Goal: Information Seeking & Learning: Learn about a topic

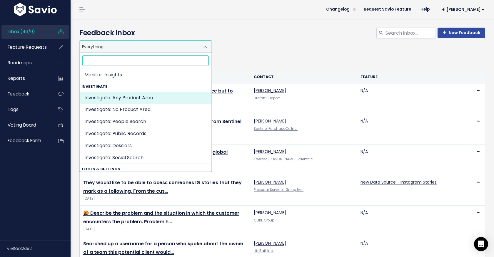
scroll to position [169, 0]
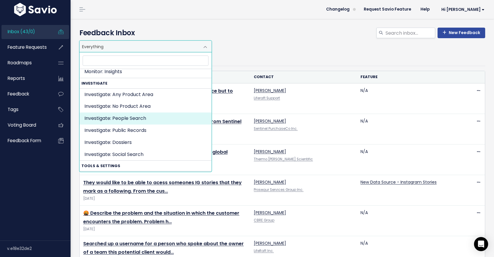
select select "INVESTIGATE:PEOPLE_SEARCH_PUBLIC_RECORDS"
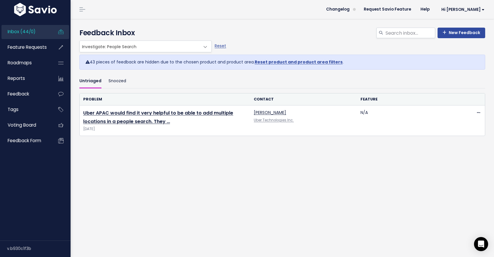
click at [286, 62] on link "Reset product and product area filters" at bounding box center [299, 62] width 88 height 6
select select ":"
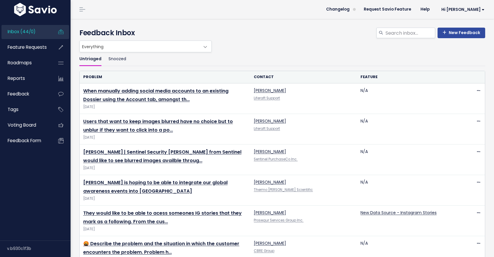
click at [201, 46] on span at bounding box center [205, 47] width 12 height 12
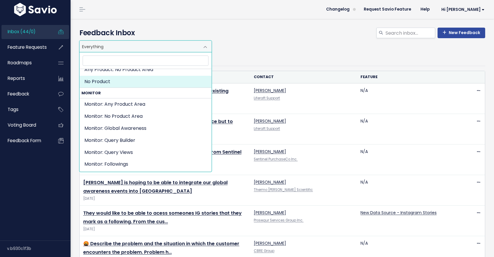
scroll to position [42, 0]
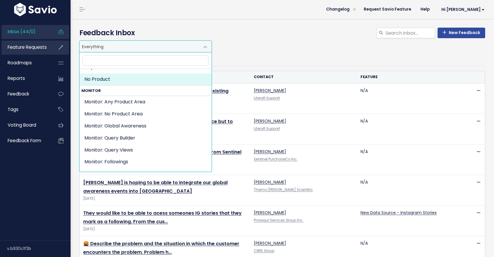
click at [38, 47] on span "Feature Requests" at bounding box center [27, 47] width 39 height 6
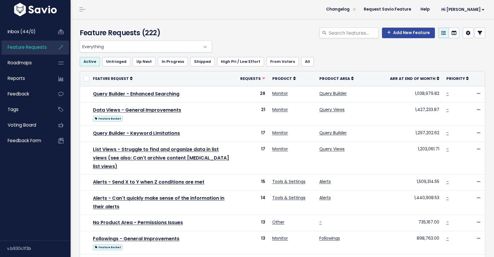
click at [163, 51] on span "Everything" at bounding box center [140, 46] width 120 height 11
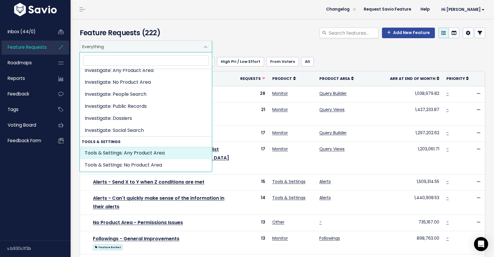
scroll to position [186, 0]
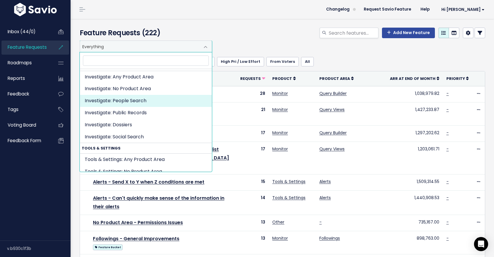
select select "INVESTIGATE:PEOPLE_SEARCH_PUBLIC_RECORDS"
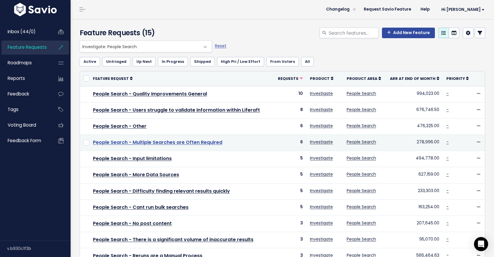
click at [183, 141] on link "People Search - Multiple Searches are Often Required" at bounding box center [157, 142] width 129 height 7
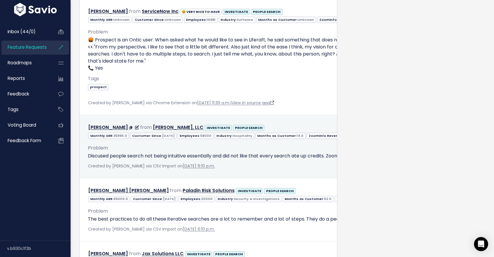
scroll to position [444, 0]
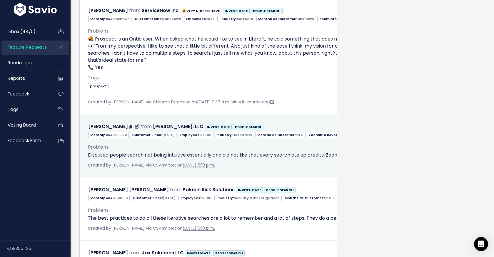
click at [186, 157] on div "Problem Discused people search not being intuitive essentially and did not like…" at bounding box center [396, 151] width 616 height 16
click at [247, 131] on div "Edit Return to Inbox Delete Joshua Barry from Landry’s, LLC INVESTIGATE PEOPLE …" at bounding box center [396, 127] width 625 height 9
click at [156, 159] on p "Discused people search not being intuitive essentially and did not like that ev…" at bounding box center [396, 155] width 616 height 7
click at [98, 151] on span "Problem" at bounding box center [98, 147] width 20 height 7
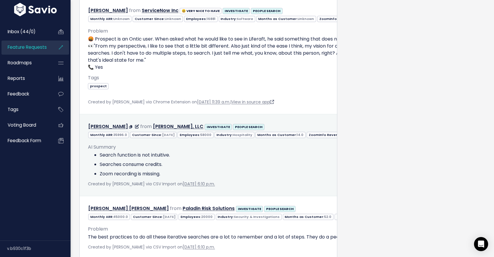
click at [98, 151] on span "AI Summary" at bounding box center [102, 147] width 28 height 7
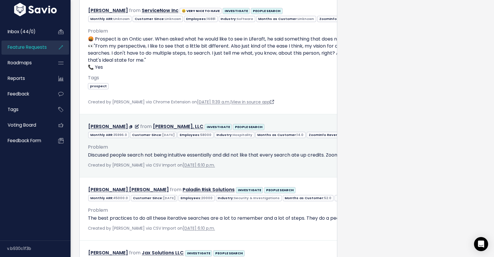
click at [135, 159] on p "Discused people search not being intuitive essentially and did not like that ev…" at bounding box center [396, 155] width 616 height 7
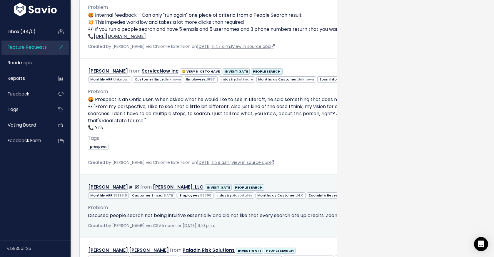
scroll to position [383, 0]
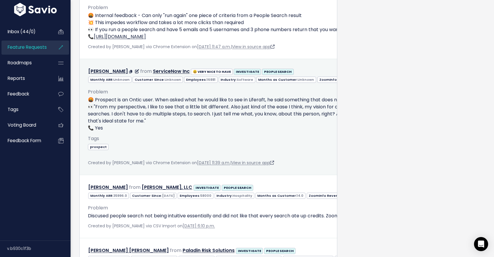
click at [151, 119] on p "🤬 Prospect is an Ontic user. When asked what he would like to see in Liferaft, …" at bounding box center [396, 113] width 616 height 35
click at [291, 76] on div "Edit Return to Inbox Delete Coy Hunter from ServiceNow Inc 😃 VERY NICE TO HAVE" at bounding box center [396, 71] width 625 height 9
click at [106, 75] on link "Coy Hunter" at bounding box center [108, 71] width 40 height 7
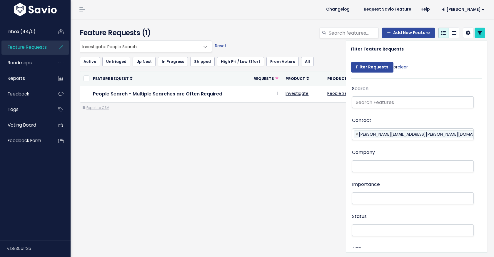
select select
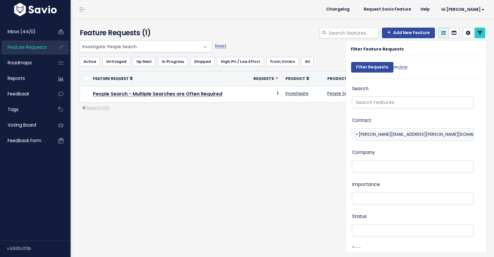
select select
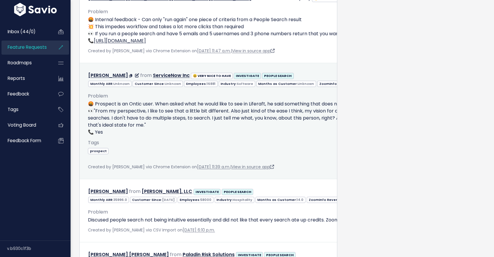
scroll to position [380, 0]
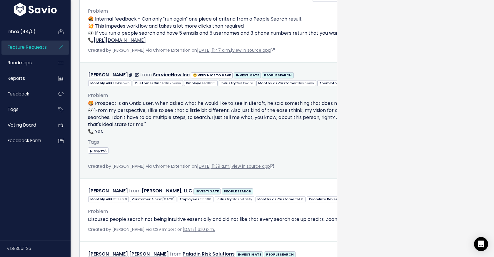
click at [180, 118] on p "🤬 Prospect is an Ontic user. When asked what he would like to see in Liferaft, …" at bounding box center [396, 117] width 616 height 35
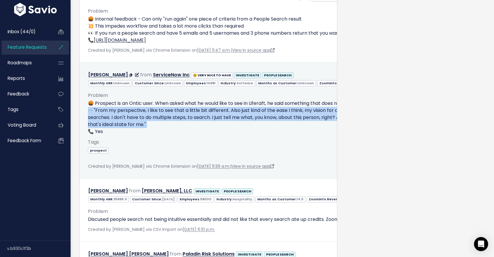
click at [180, 118] on p "🤬 Prospect is an Ontic user. When asked what he would like to see in Liferaft, …" at bounding box center [396, 117] width 616 height 35
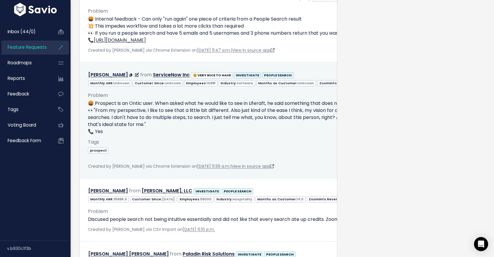
click at [181, 112] on p "🤬 Prospect is an Ontic user. When asked what he would like to see in Liferaft, …" at bounding box center [396, 117] width 616 height 35
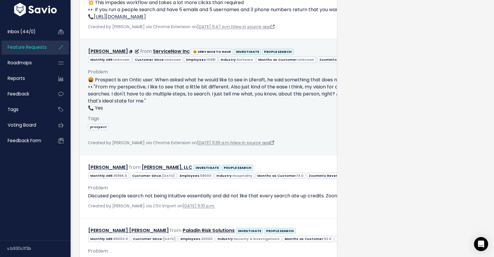
scroll to position [395, 0]
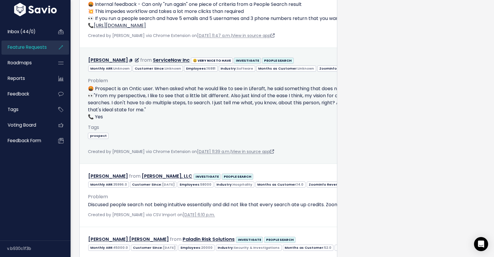
click at [151, 108] on p "🤬 Prospect is an Ontic user. When asked what he would like to see in Liferaft, …" at bounding box center [396, 102] width 616 height 35
click at [121, 97] on p "🤬 Prospect is an Ontic user. When asked what he would like to see in Liferaft, …" at bounding box center [396, 102] width 616 height 35
click at [99, 90] on div "Problem 🤬 Prospect is an Ontic user. When asked what he would like to see in Li…" at bounding box center [396, 99] width 616 height 44
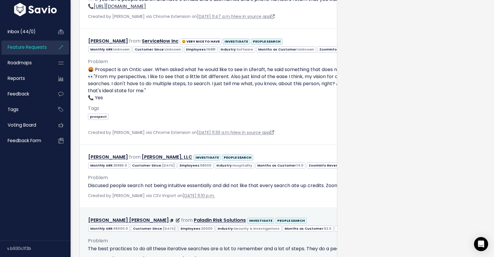
scroll to position [411, 0]
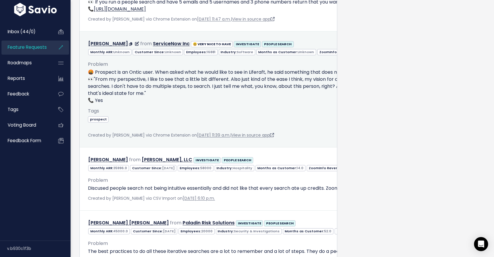
click at [159, 99] on p "🤬 Prospect is an Ontic user. When asked what he would like to see in Liferaft, …" at bounding box center [396, 86] width 616 height 35
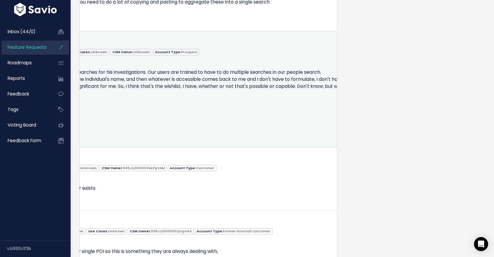
scroll to position [0, 313]
click at [385, 47] on span at bounding box center [388, 43] width 6 height 7
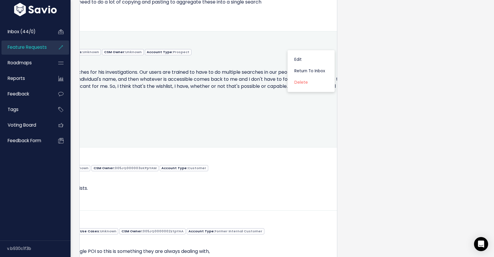
click at [245, 86] on p "🤬 Prospect is an Ontic user. When asked what he would like to see in Liferaft, …" at bounding box center [83, 86] width 616 height 35
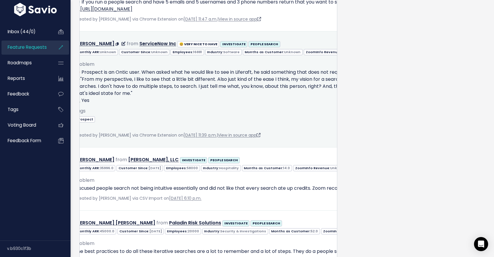
scroll to position [0, 0]
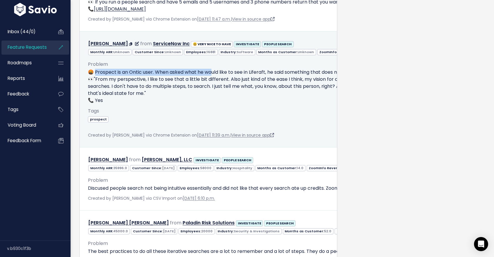
drag, startPoint x: 94, startPoint y: 77, endPoint x: 210, endPoint y: 81, distance: 116.2
click at [210, 81] on p "🤬 Prospect is an Ontic user. When asked what he would like to see in Liferaft, …" at bounding box center [396, 86] width 616 height 35
click at [190, 104] on p "🤬 Prospect is an Ontic user. When asked what he would like to see in Liferaft, …" at bounding box center [396, 86] width 616 height 35
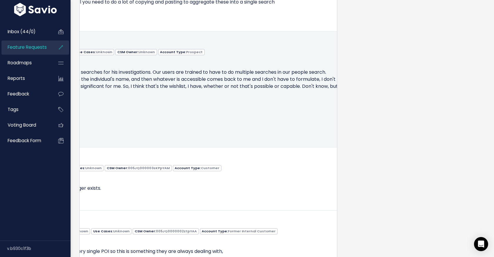
scroll to position [0, 313]
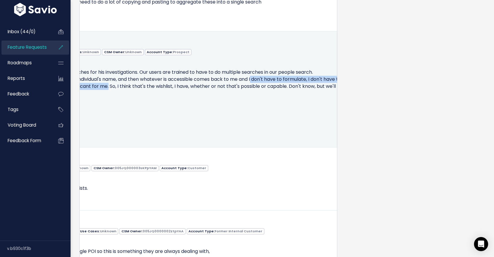
drag, startPoint x: 253, startPoint y: 84, endPoint x: 159, endPoint y: 91, distance: 94.6
click at [159, 91] on p "🤬 Prospect is an Ontic user. When asked what he would like to see in Liferaft, …" at bounding box center [83, 86] width 616 height 35
copy p "don't have to formulate, I don't have to do multiple searches. I don't have to …"
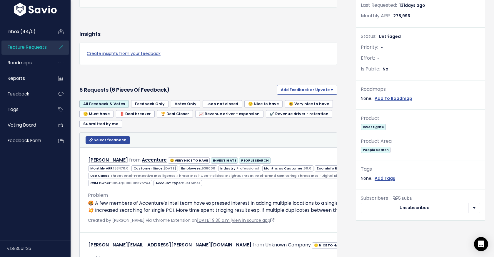
scroll to position [0, 0]
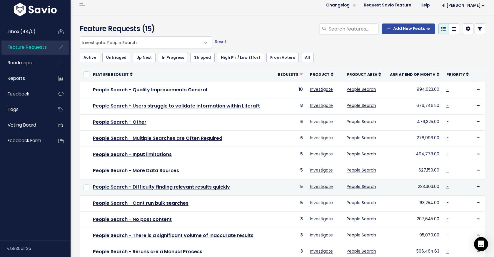
scroll to position [4, 0]
click at [144, 183] on link "People Search - Difficulty finding relevant results quickly" at bounding box center [161, 186] width 137 height 7
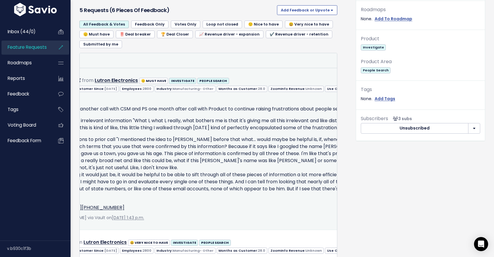
scroll to position [0, 59]
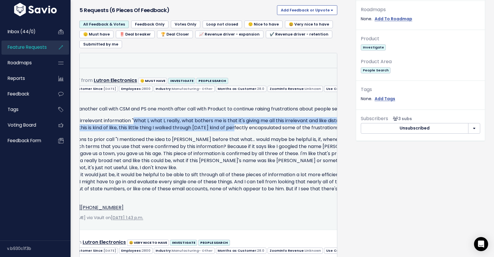
drag, startPoint x: 135, startPoint y: 119, endPoint x: 291, endPoint y: 127, distance: 156.6
click at [291, 127] on p "Still seeing a bunch of irrelevant information "What I, what I, really, what bo…" at bounding box center [276, 124] width 495 height 14
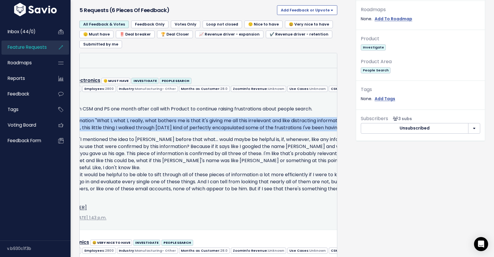
scroll to position [0, 94]
drag, startPoint x: 314, startPoint y: 126, endPoint x: 99, endPoint y: 120, distance: 215.3
click at [99, 120] on p "Still seeing a bunch of irrelevant information "What I, what I, really, what bo…" at bounding box center [241, 124] width 495 height 14
copy p ""What I, what I, really, what bothers me is that it's giving me all this irrele…"
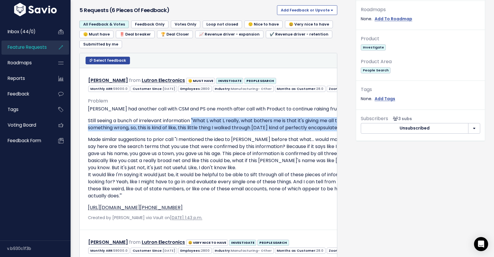
click at [23, 46] on span "Feature Requests" at bounding box center [27, 47] width 39 height 6
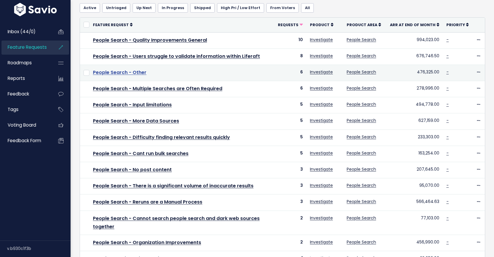
scroll to position [58, 0]
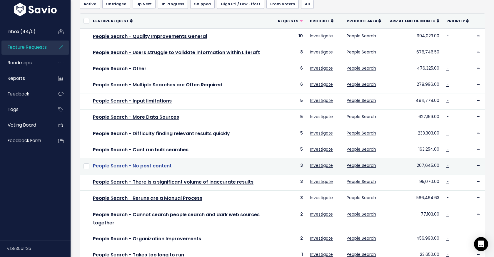
click at [123, 165] on link "People Search - No post content" at bounding box center [132, 166] width 79 height 7
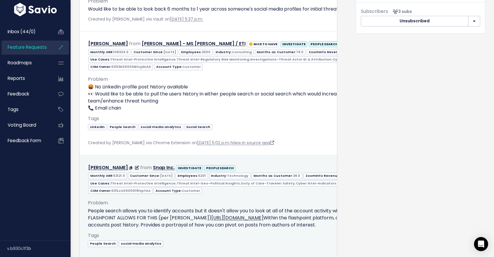
scroll to position [313, 0]
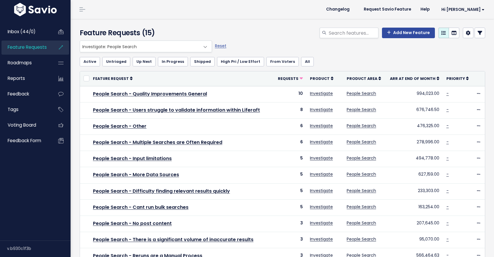
scroll to position [58, 0]
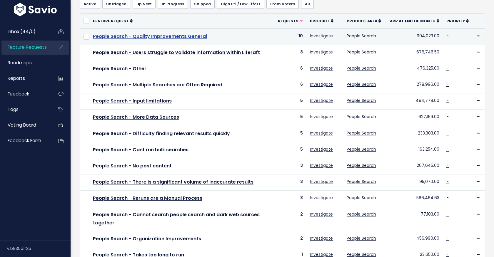
click at [143, 38] on link "People Search - Quality Improvements General" at bounding box center [150, 36] width 114 height 7
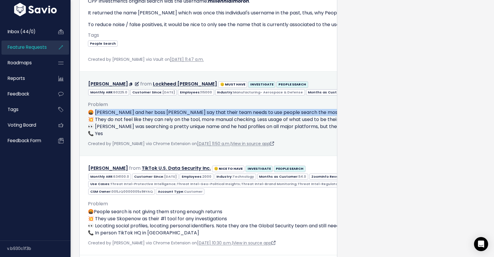
drag, startPoint x: 95, startPoint y: 111, endPoint x: 138, endPoint y: 120, distance: 44.5
click at [138, 120] on p "🤬 [PERSON_NAME] and her boss [PERSON_NAME] say that their team needs to use peo…" at bounding box center [499, 123] width 822 height 28
copy p "oe and her boss [PERSON_NAME] say that their team needs to use people search th…"
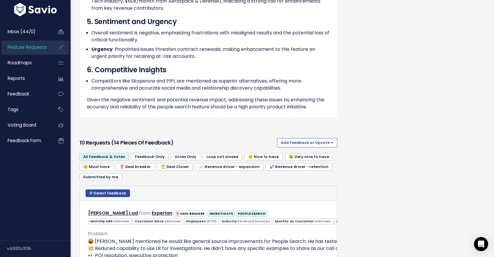
scroll to position [399, 0]
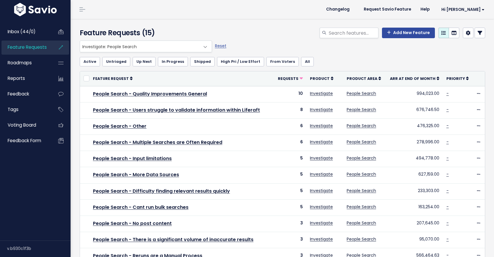
scroll to position [58, 0]
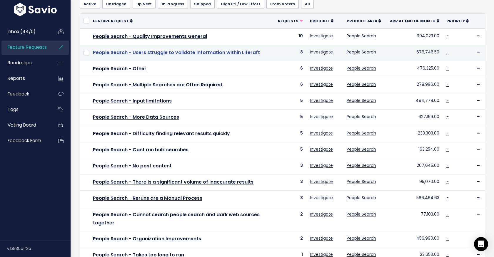
click at [163, 52] on link "People Search - Users struggle to validate information within Liferaft" at bounding box center [176, 52] width 167 height 7
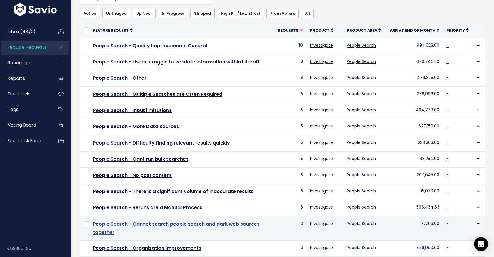
scroll to position [46, 0]
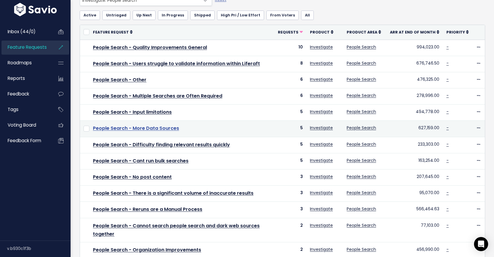
click at [149, 129] on link "People Search - More Data Sources" at bounding box center [136, 128] width 86 height 7
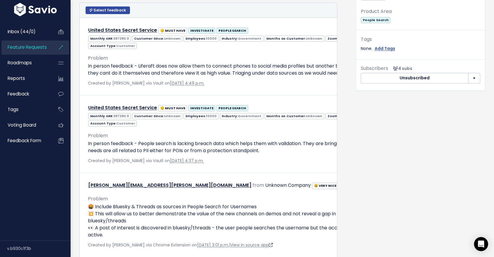
scroll to position [272, 0]
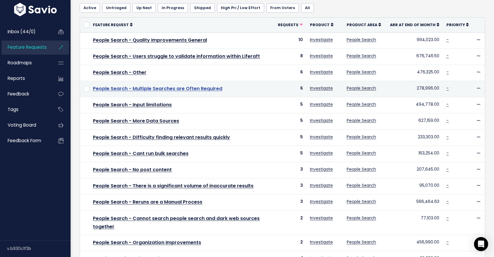
scroll to position [54, 0]
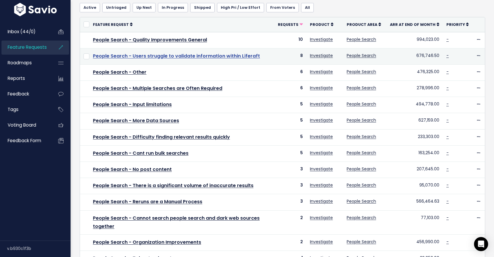
click at [173, 57] on link "People Search - Users struggle to validate information within Liferaft" at bounding box center [176, 56] width 167 height 7
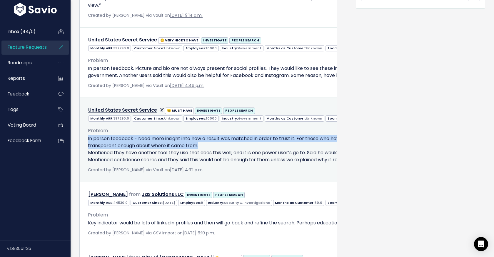
drag, startPoint x: 88, startPoint y: 137, endPoint x: 277, endPoint y: 144, distance: 188.9
click at [277, 144] on p "In person feedback - Need more insight into how a result was matched in order t…" at bounding box center [453, 149] width 730 height 28
copy p "In person feedback - Need more insight into how a result was matched in order t…"
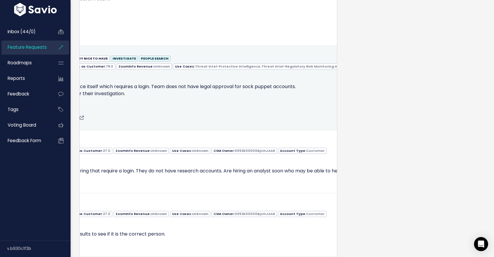
scroll to position [0, 131]
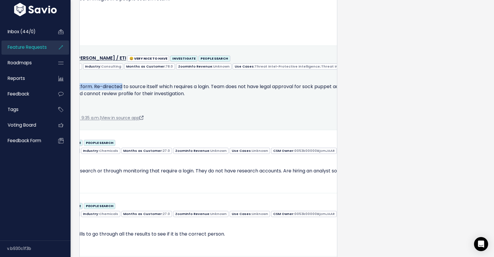
drag, startPoint x: 94, startPoint y: 93, endPoint x: 187, endPoint y: 101, distance: 93.6
click at [187, 101] on p "🤬 Cannot view social media accounts within the platform. Re-directed to source …" at bounding box center [322, 97] width 730 height 28
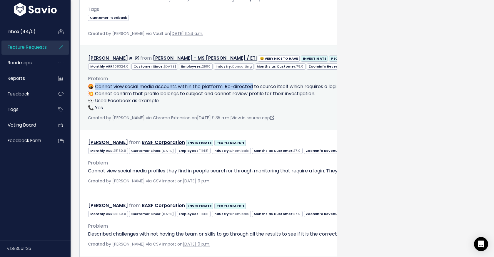
copy p "annot view social media accounts within the platform. Re-directed to source its…"
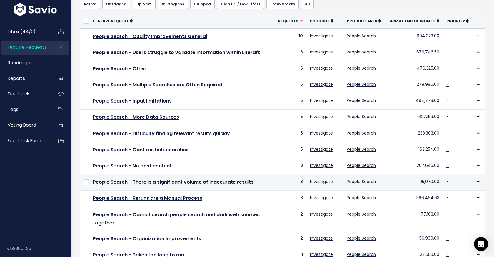
scroll to position [48, 0]
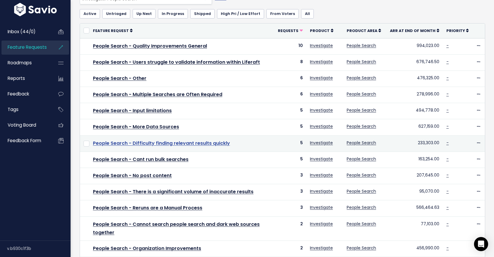
click at [142, 144] on link "People Search - Difficulty finding relevant results quickly" at bounding box center [161, 143] width 137 height 7
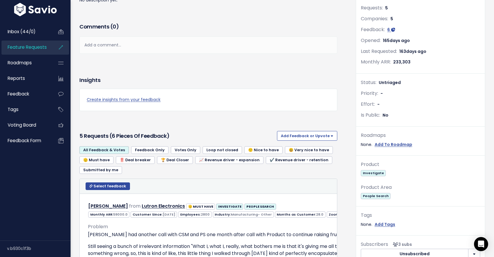
scroll to position [86, 0]
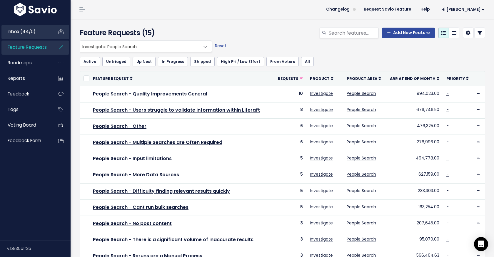
click at [22, 32] on span "Inbox (44/0)" at bounding box center [22, 32] width 28 height 6
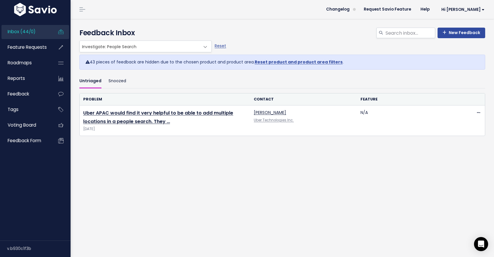
click at [272, 61] on link "Reset product and product area filters" at bounding box center [299, 62] width 88 height 6
select select ":"
